Goal: Task Accomplishment & Management: Manage account settings

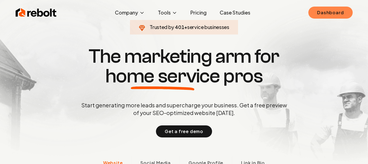
click at [318, 13] on link "Dashboard" at bounding box center [330, 13] width 44 height 12
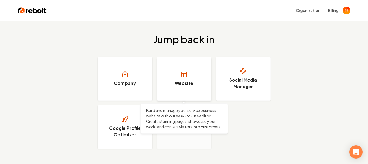
click at [185, 80] on h3 "Website" at bounding box center [184, 83] width 18 height 7
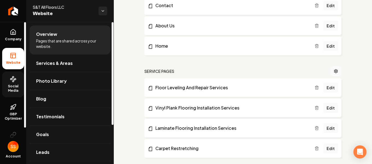
click at [13, 83] on link "Social Media" at bounding box center [13, 84] width 22 height 26
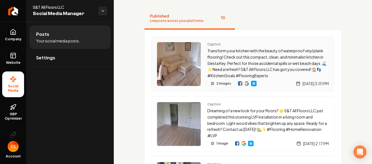
scroll to position [55, 0]
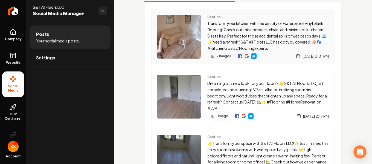
click at [187, 38] on img "Main content area" at bounding box center [179, 37] width 44 height 44
click at [220, 56] on span "2 images" at bounding box center [223, 56] width 15 height 4
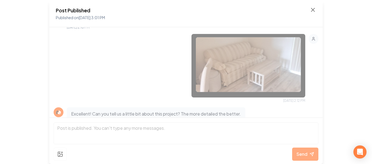
scroll to position [83, 0]
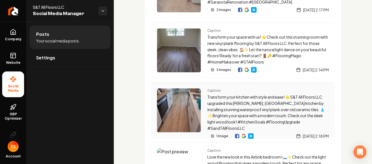
scroll to position [295, 0]
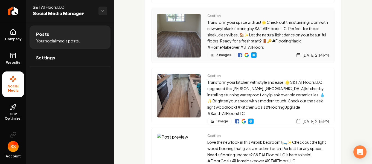
click at [221, 55] on span "3 images" at bounding box center [223, 55] width 15 height 4
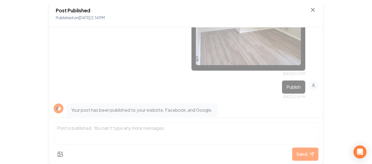
scroll to position [508, 0]
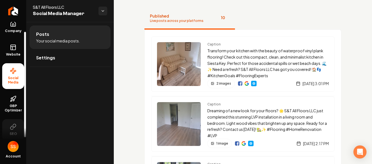
scroll to position [12, 0]
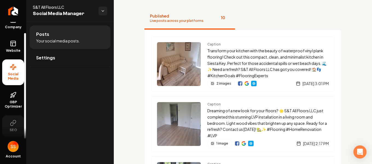
click at [13, 121] on icon at bounding box center [13, 122] width 7 height 7
click at [11, 122] on icon at bounding box center [13, 122] width 7 height 7
click at [11, 24] on link "Company" at bounding box center [13, 22] width 22 height 21
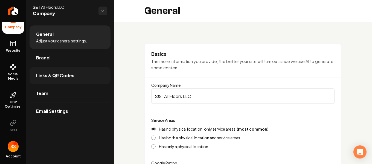
click at [51, 77] on span "Links & QR Codes" at bounding box center [55, 75] width 38 height 7
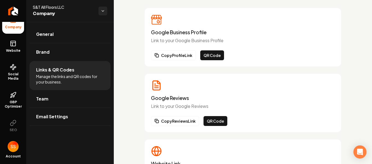
scroll to position [55, 0]
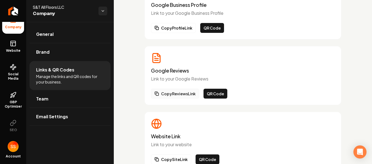
click at [167, 93] on button "Copy Reviews Link" at bounding box center [175, 94] width 48 height 10
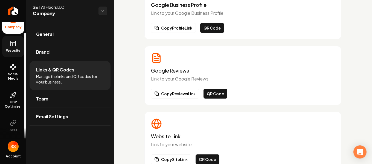
click at [14, 51] on span "Website" at bounding box center [13, 50] width 19 height 4
